Goal: Transaction & Acquisition: Purchase product/service

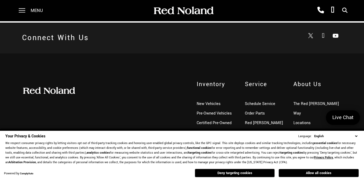
scroll to position [342, 0]
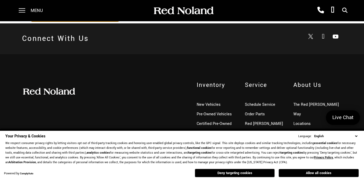
click at [213, 81] on span "Inventory" at bounding box center [217, 85] width 40 height 9
click at [206, 112] on link "Pre-Owned Vehicles" at bounding box center [214, 115] width 35 height 6
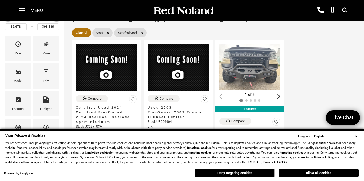
scroll to position [43, 0]
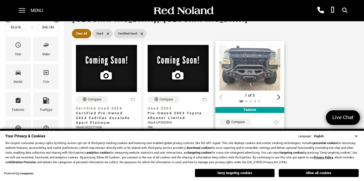
click at [261, 48] on img "1 / 2" at bounding box center [249, 68] width 61 height 46
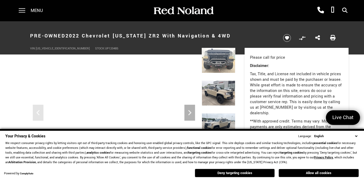
click at [220, 91] on img at bounding box center [219, 93] width 34 height 25
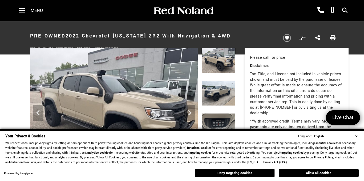
click at [221, 92] on img at bounding box center [219, 93] width 34 height 25
